Goal: Find specific page/section: Find specific page/section

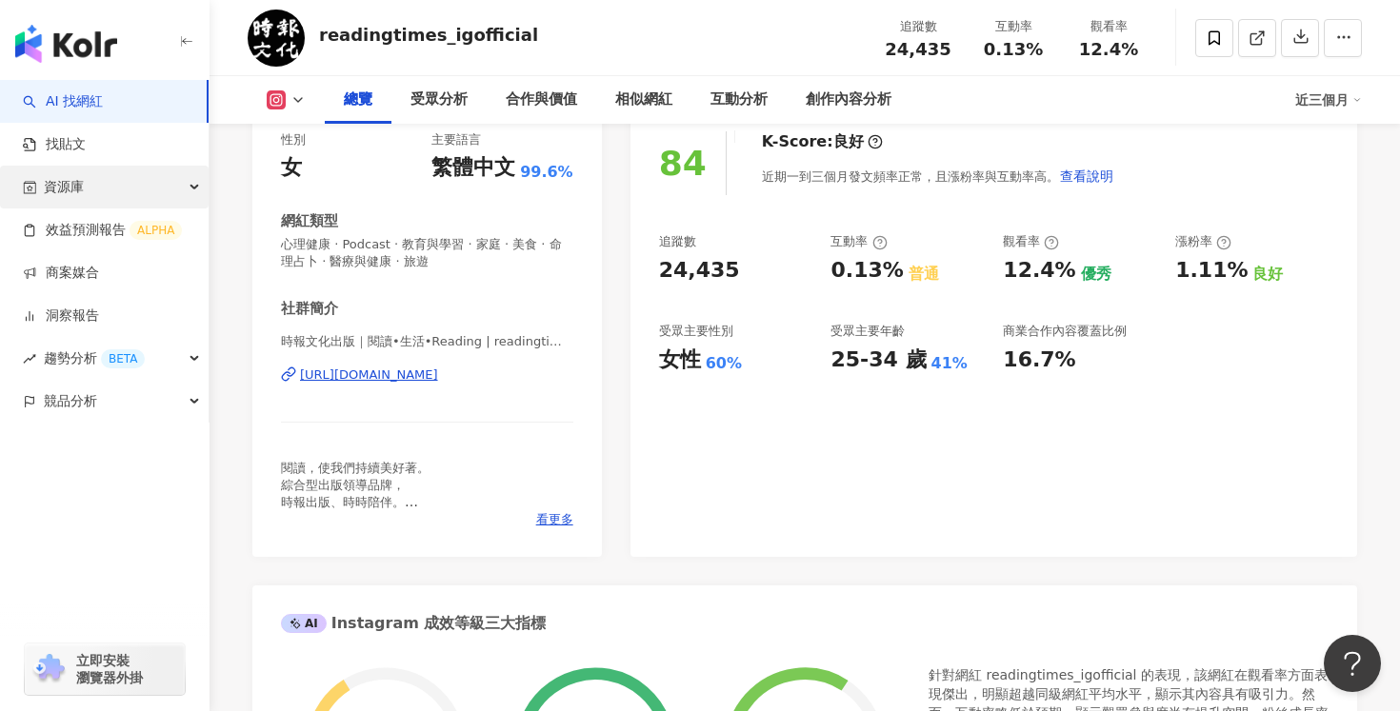
click at [105, 189] on div "資源庫" at bounding box center [104, 187] width 209 height 43
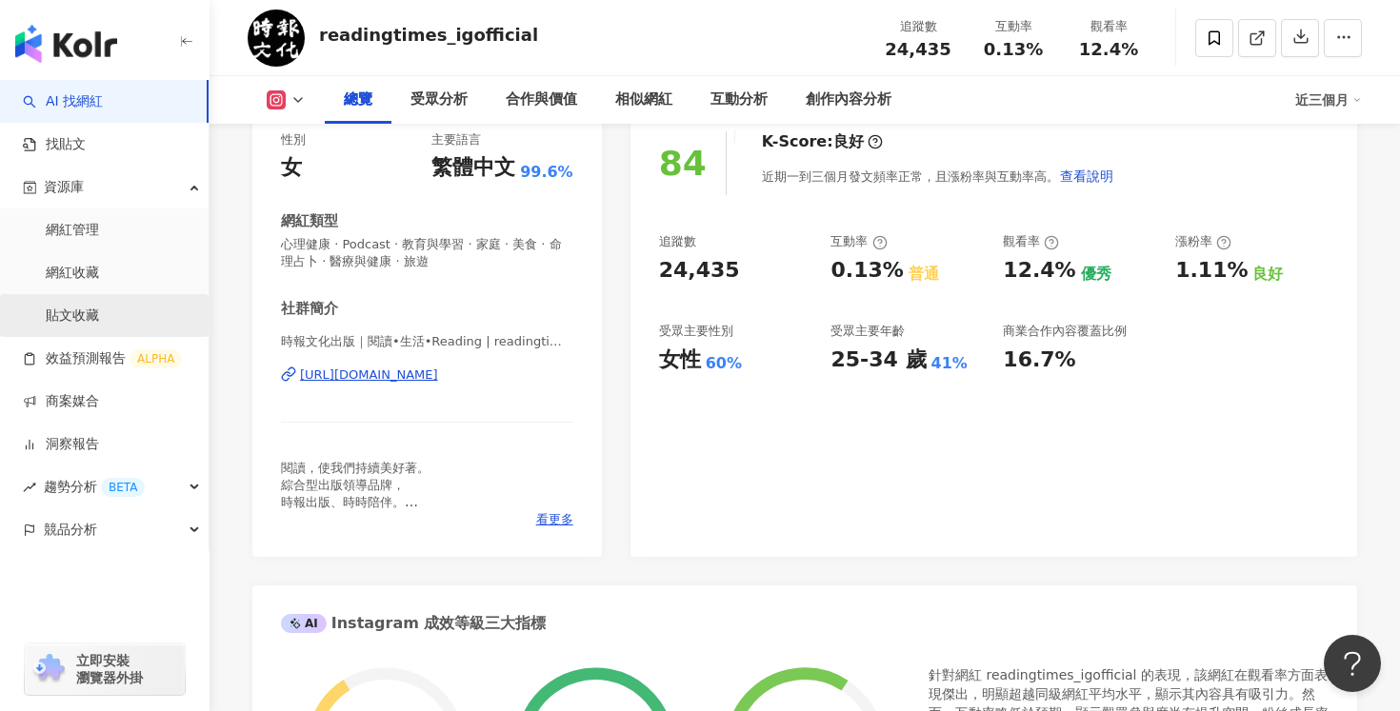
click at [87, 307] on link "貼文收藏" at bounding box center [72, 316] width 53 height 19
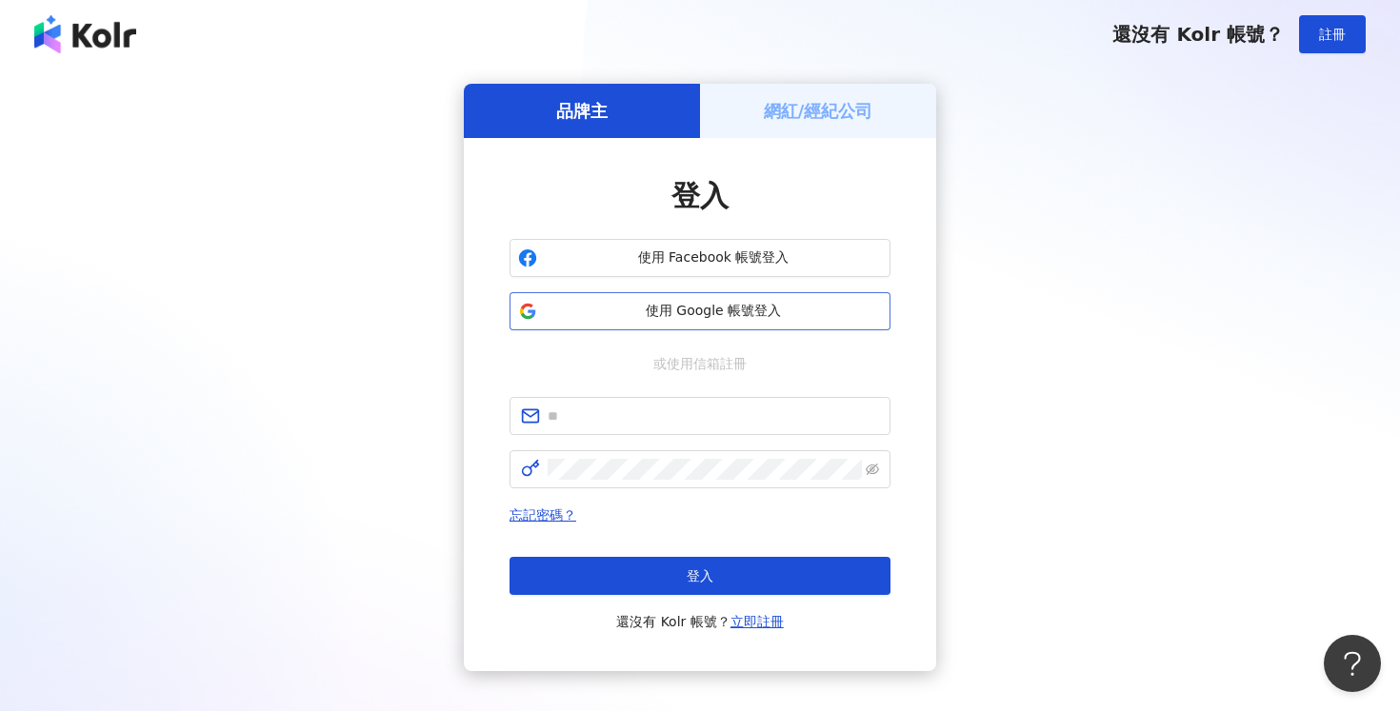
click at [772, 316] on span "使用 Google 帳號登入" at bounding box center [713, 311] width 337 height 19
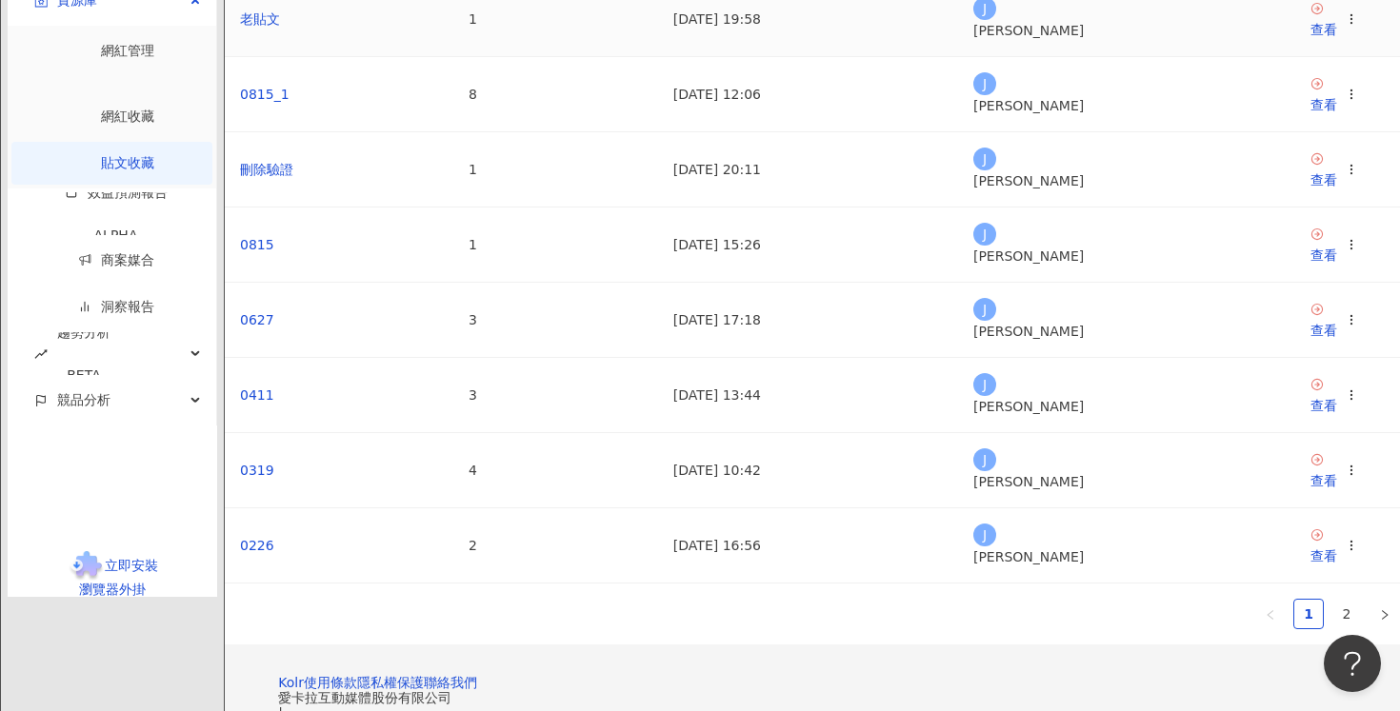
scroll to position [558, 0]
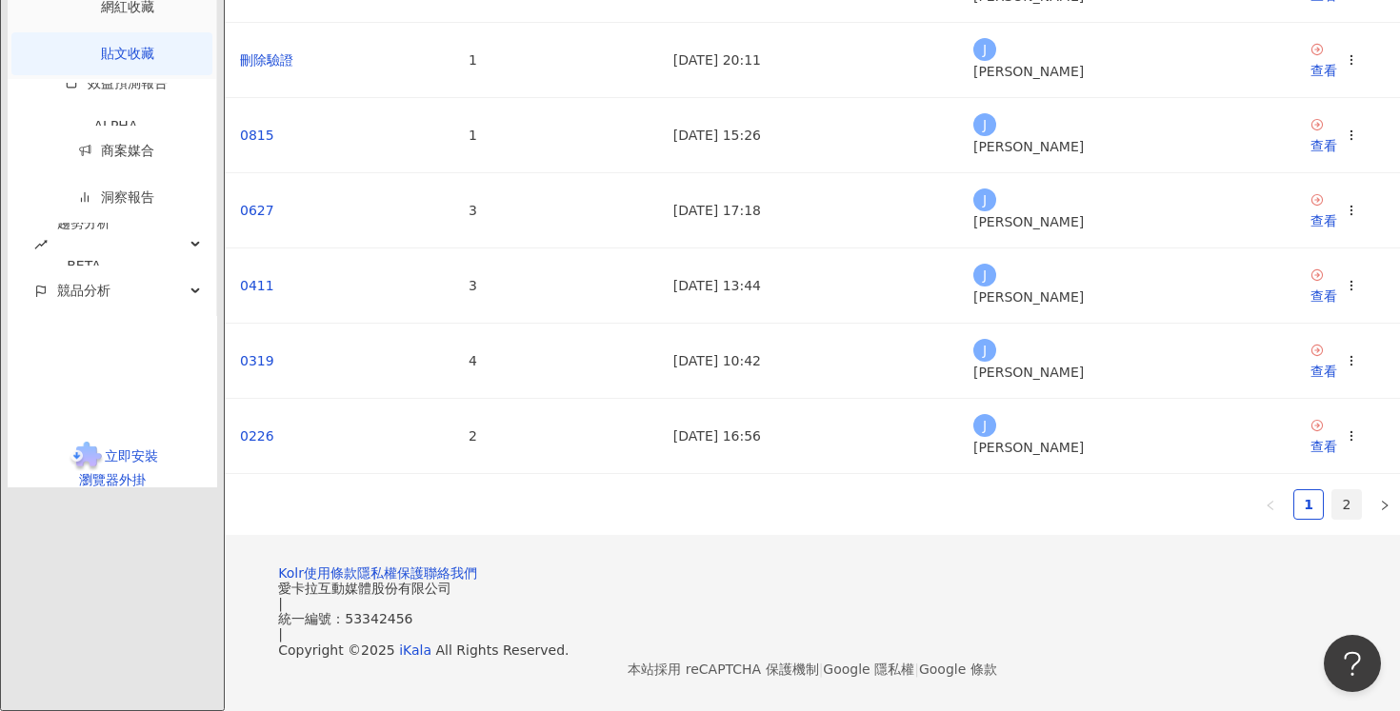
click at [1332, 491] on link "2" at bounding box center [1346, 505] width 29 height 29
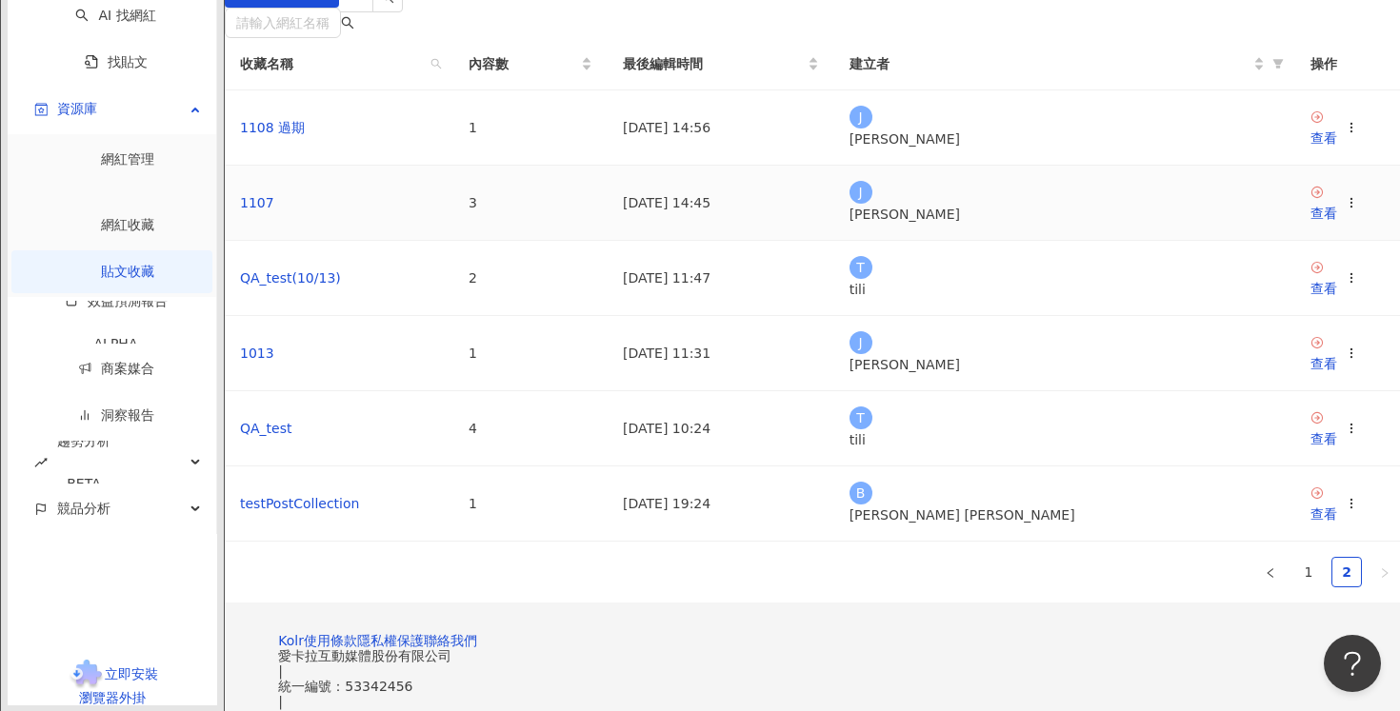
scroll to position [0, 0]
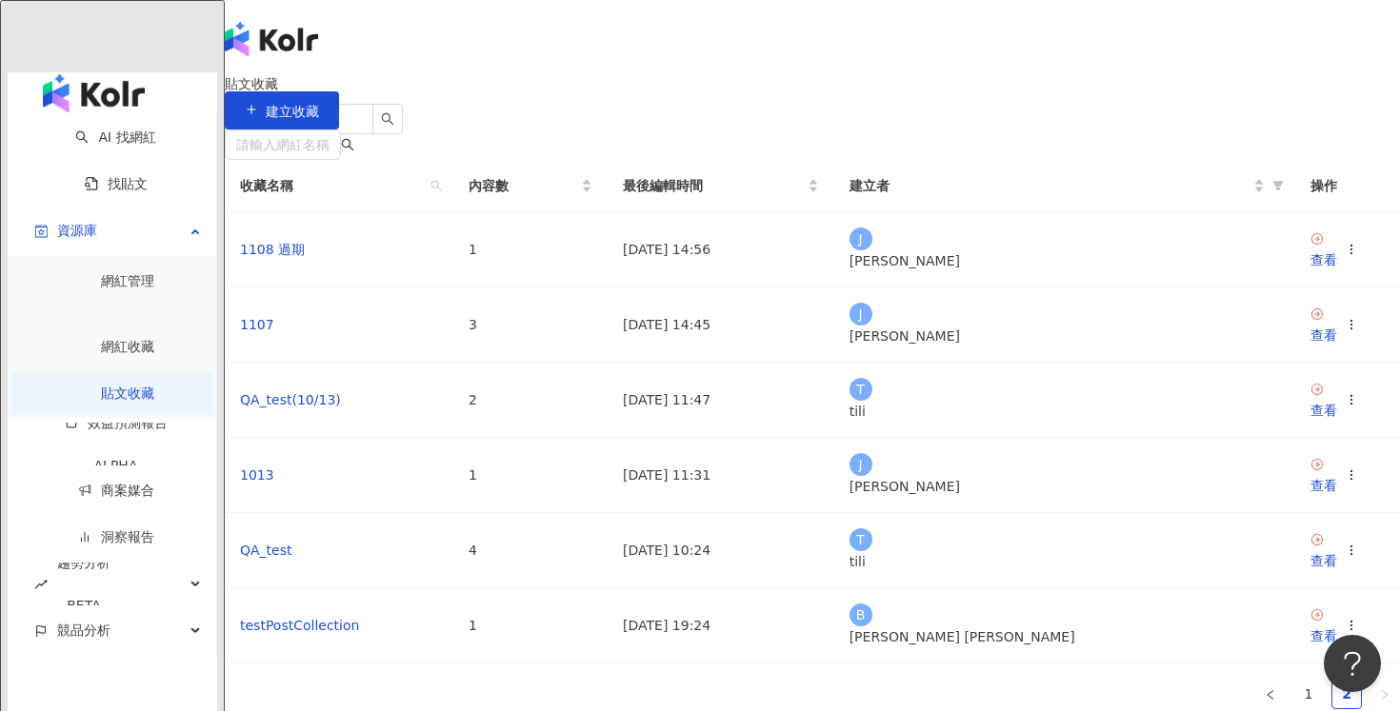
click at [276, 336] on icon at bounding box center [269, 342] width 13 height 13
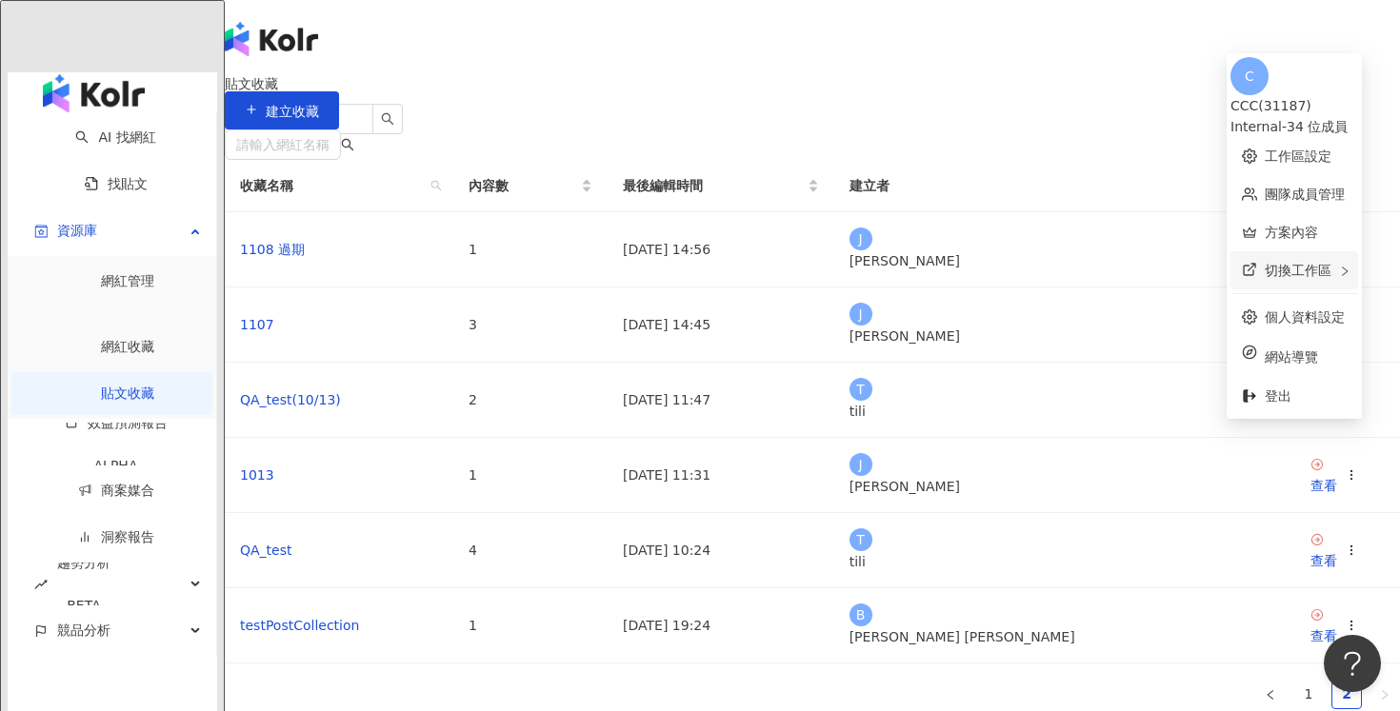
click at [1279, 263] on span "切換工作區" at bounding box center [1298, 270] width 67 height 15
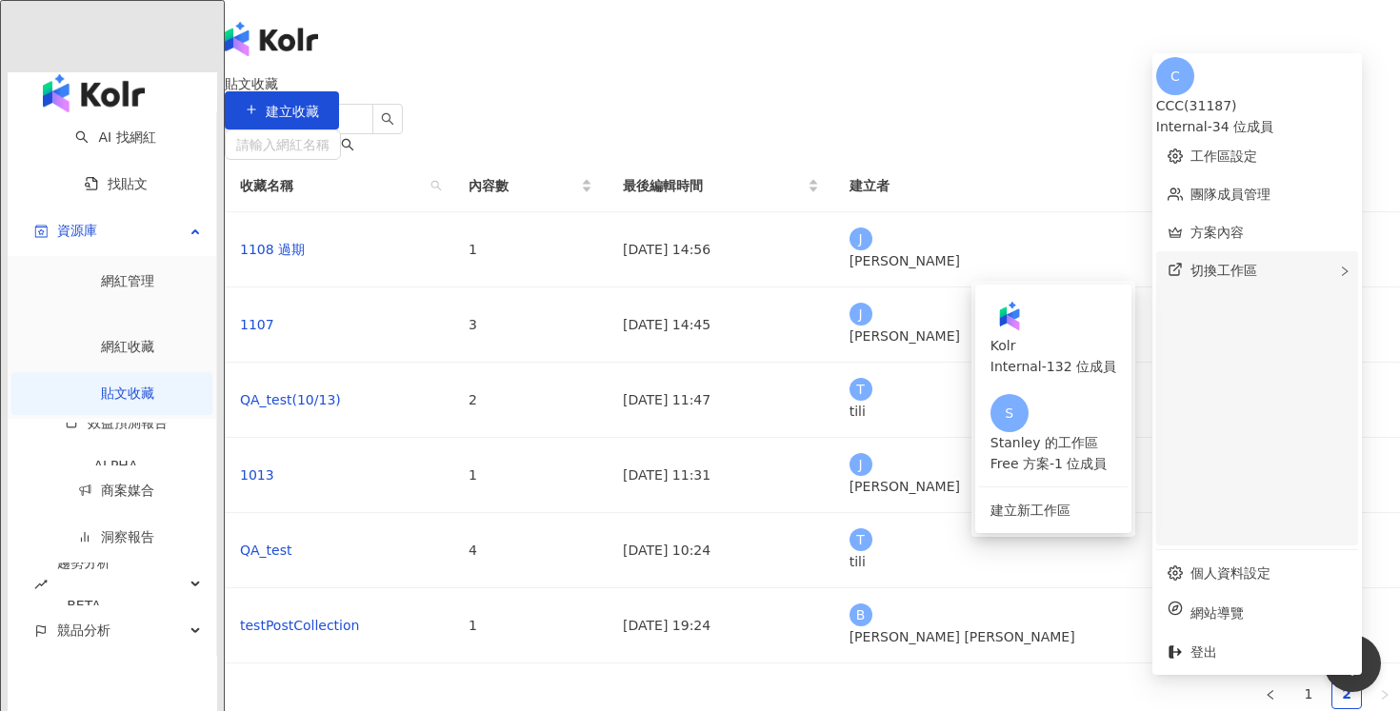
click at [1257, 263] on span "切換工作區" at bounding box center [1224, 270] width 67 height 15
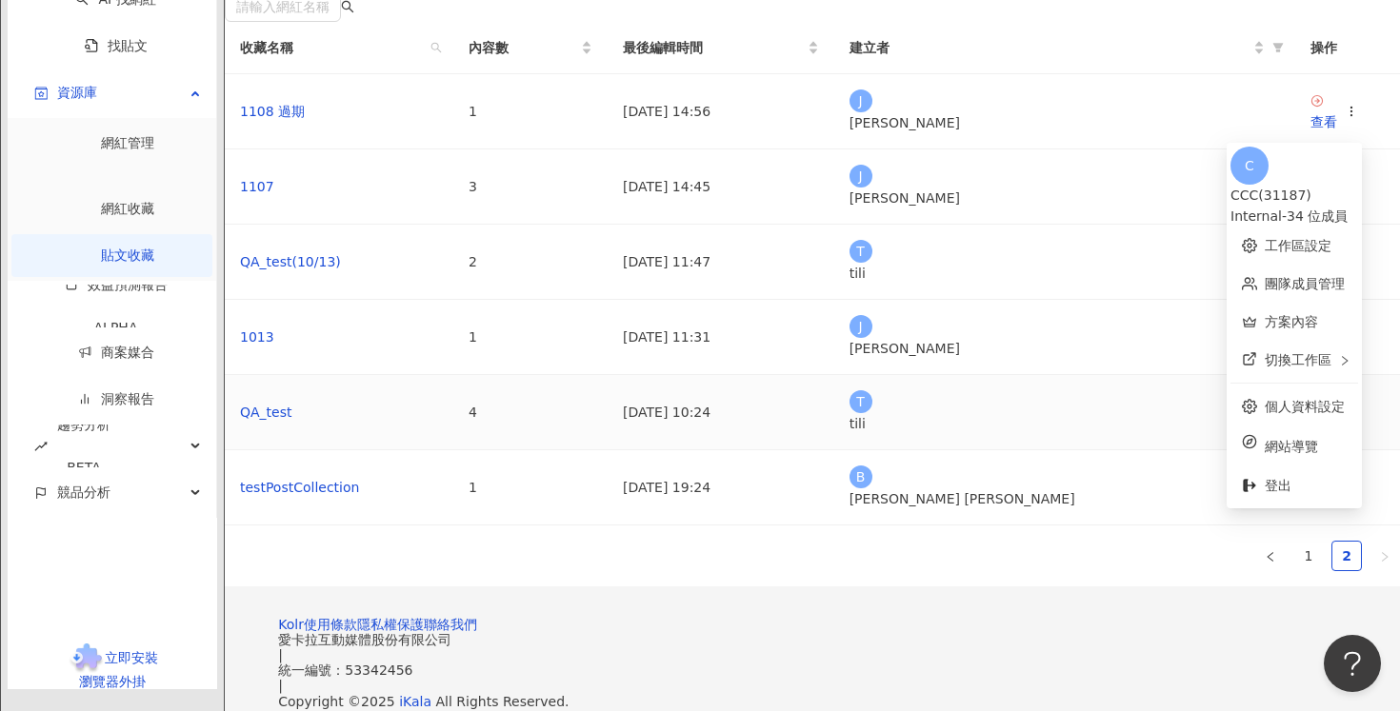
scroll to position [318, 0]
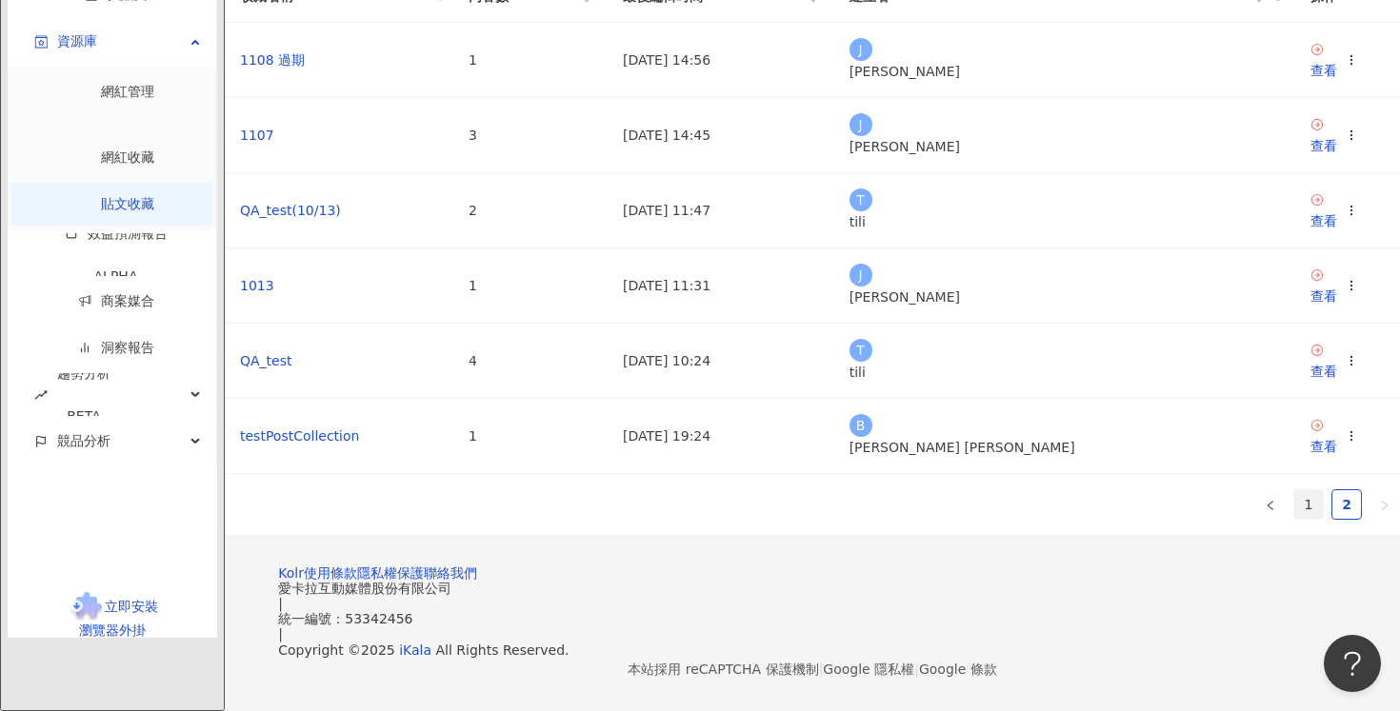
click at [1294, 491] on link "1" at bounding box center [1308, 505] width 29 height 29
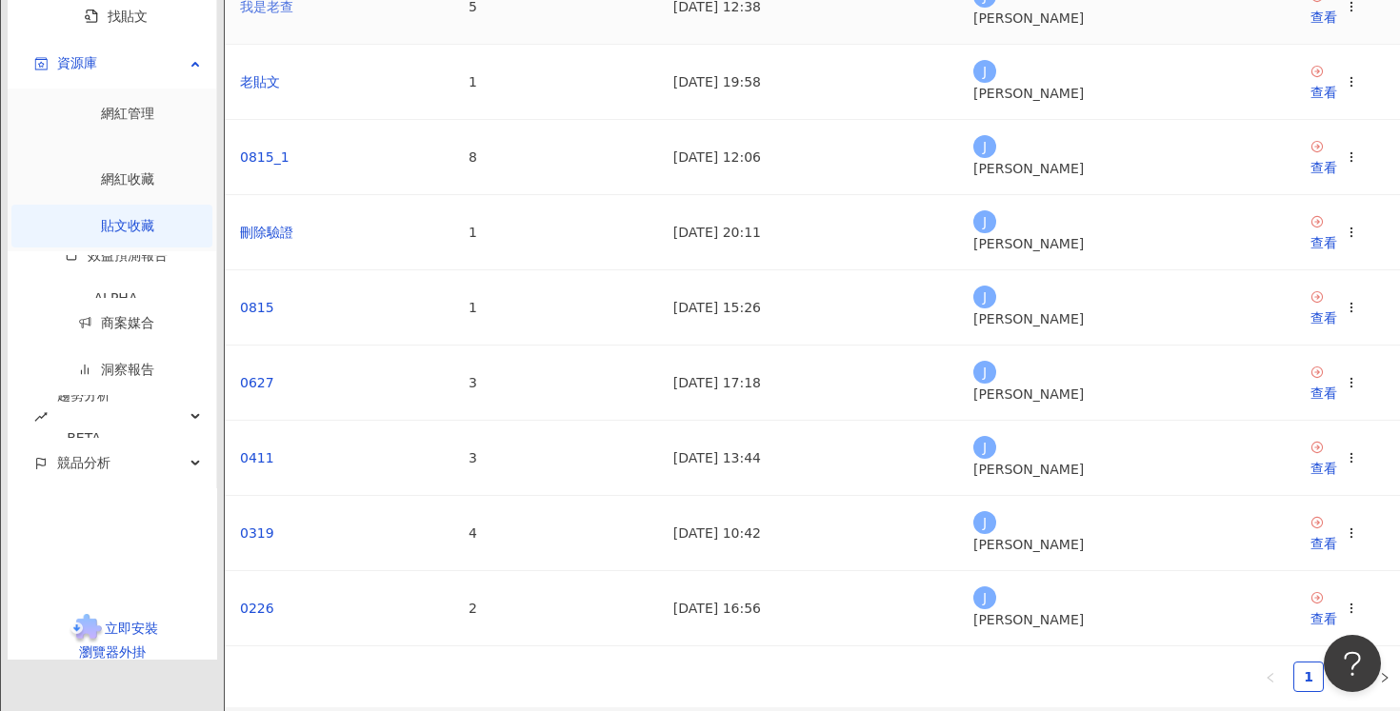
click at [293, 14] on link "我是老查" at bounding box center [266, 6] width 53 height 15
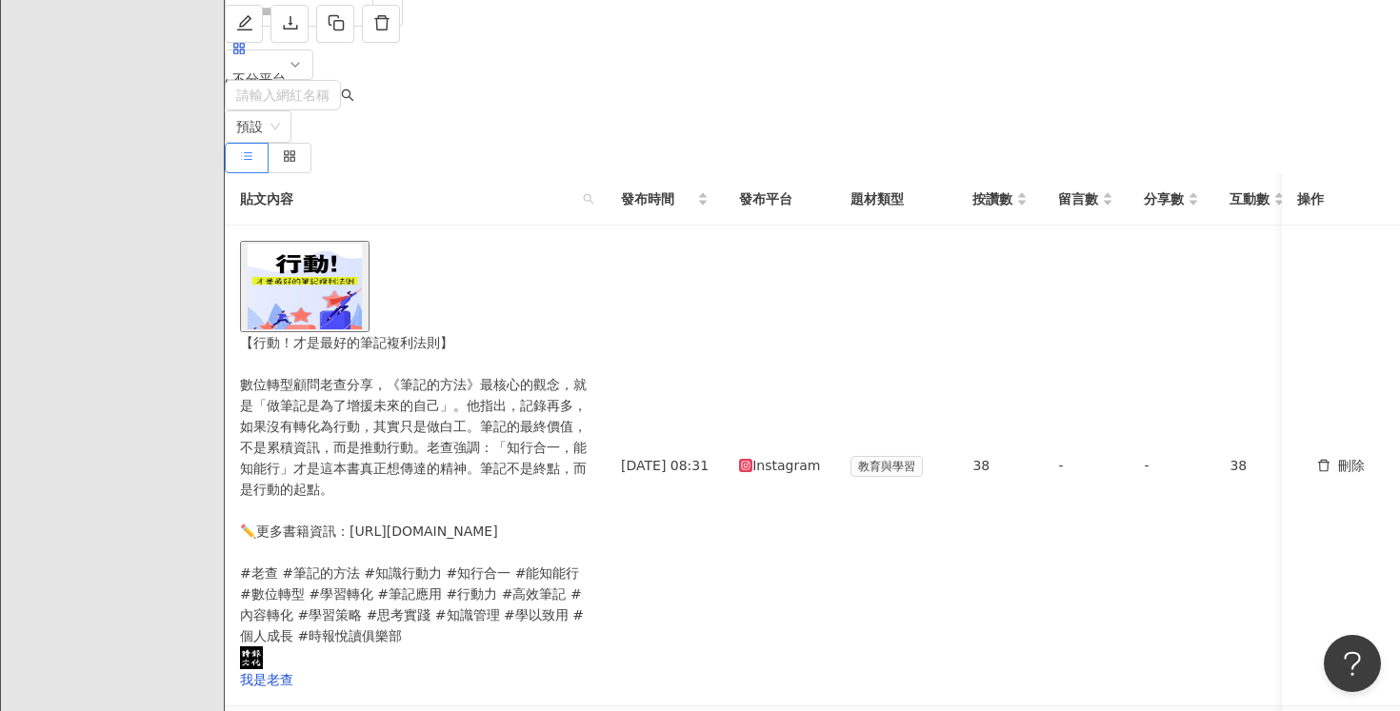
scroll to position [105, 0]
